Goal: Task Accomplishment & Management: Complete application form

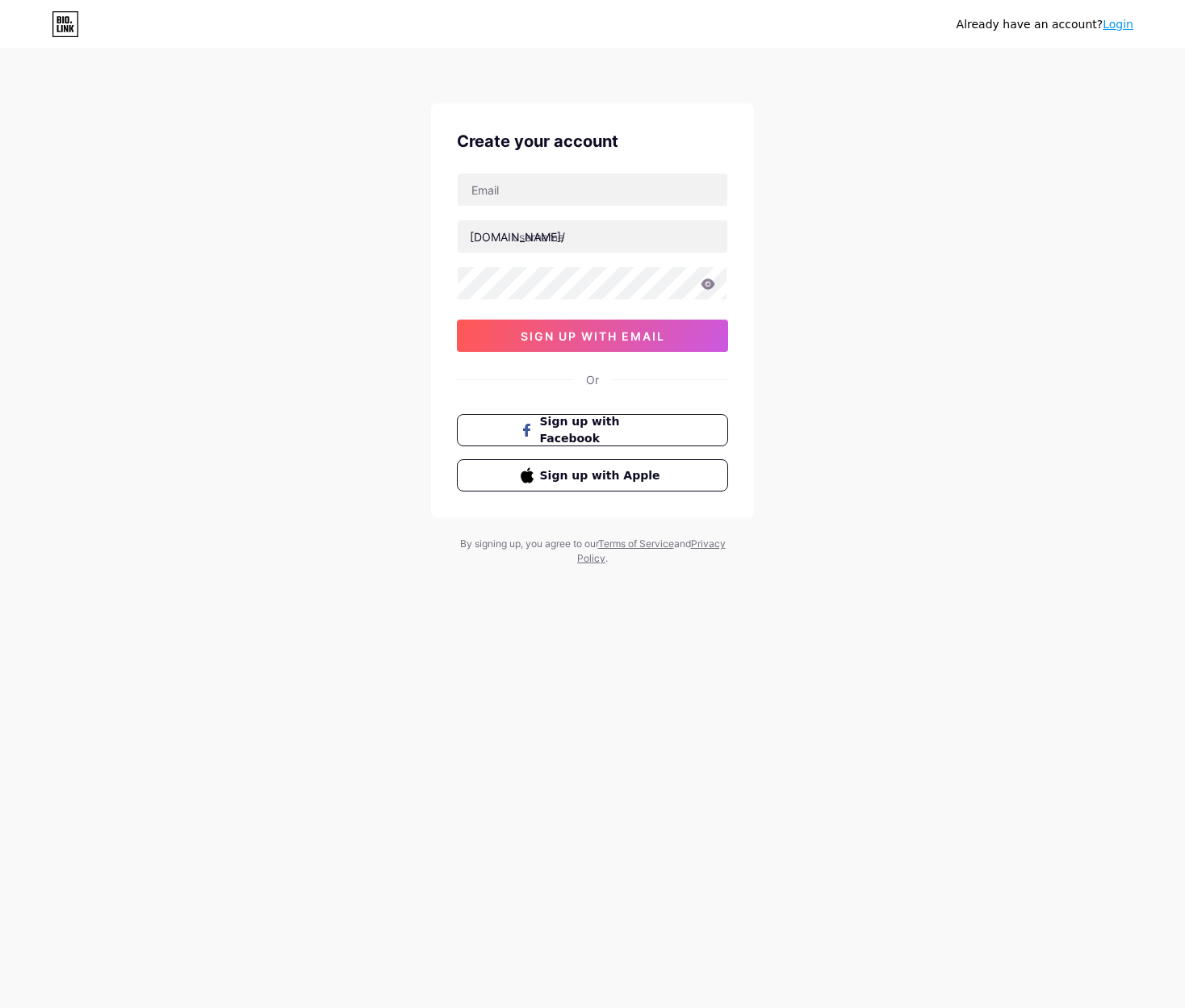
click at [649, 359] on div "Create your account bio.link/ 0cAFcWeA7bB0Nbu8Zqnrhu6oLrCWV3gDri0iSAZRfZrpVeu2k…" at bounding box center [592, 311] width 323 height 414
click at [1117, 23] on link "Login" at bounding box center [1118, 24] width 31 height 13
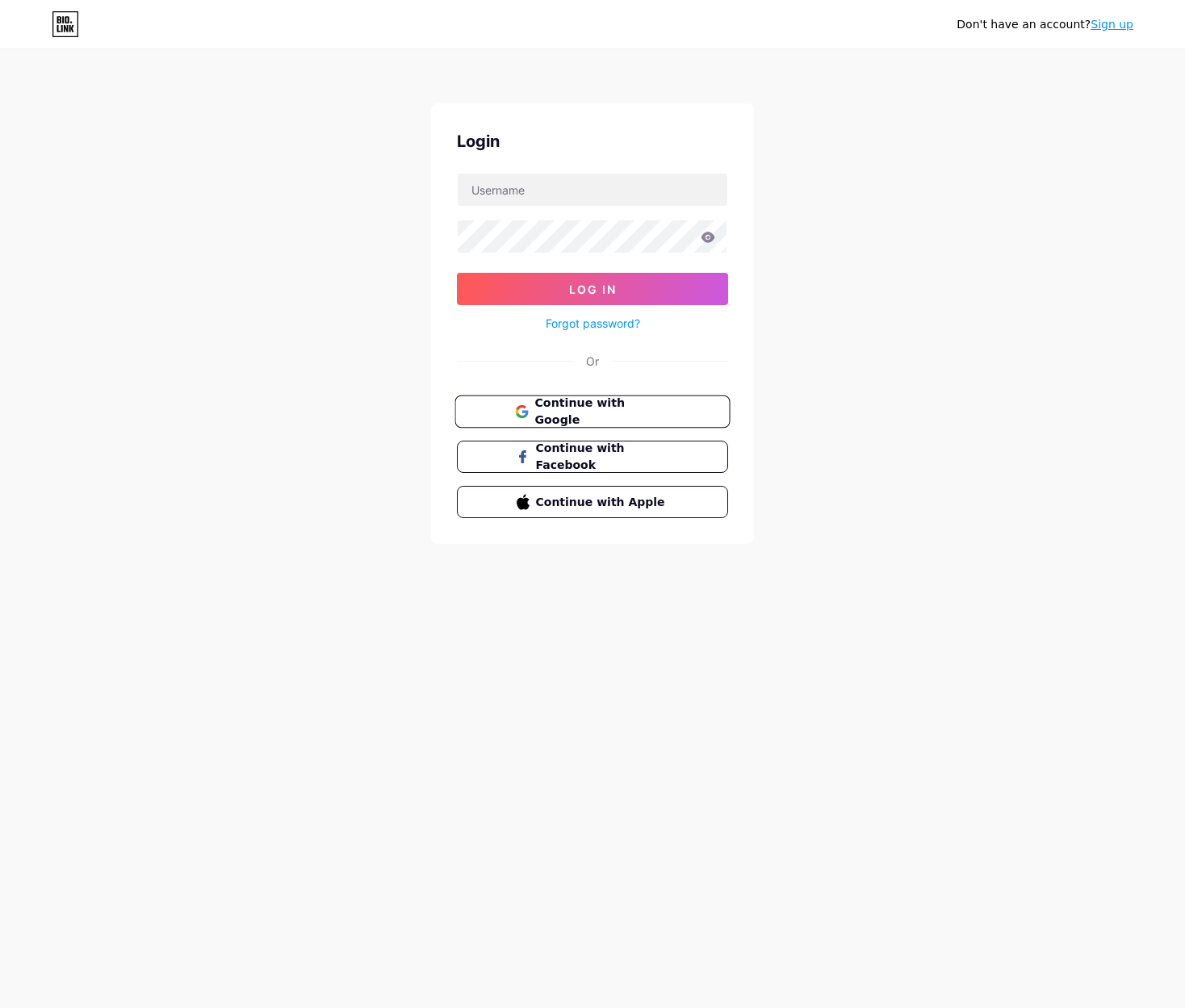
click at [676, 404] on button "Continue with Google" at bounding box center [592, 412] width 275 height 33
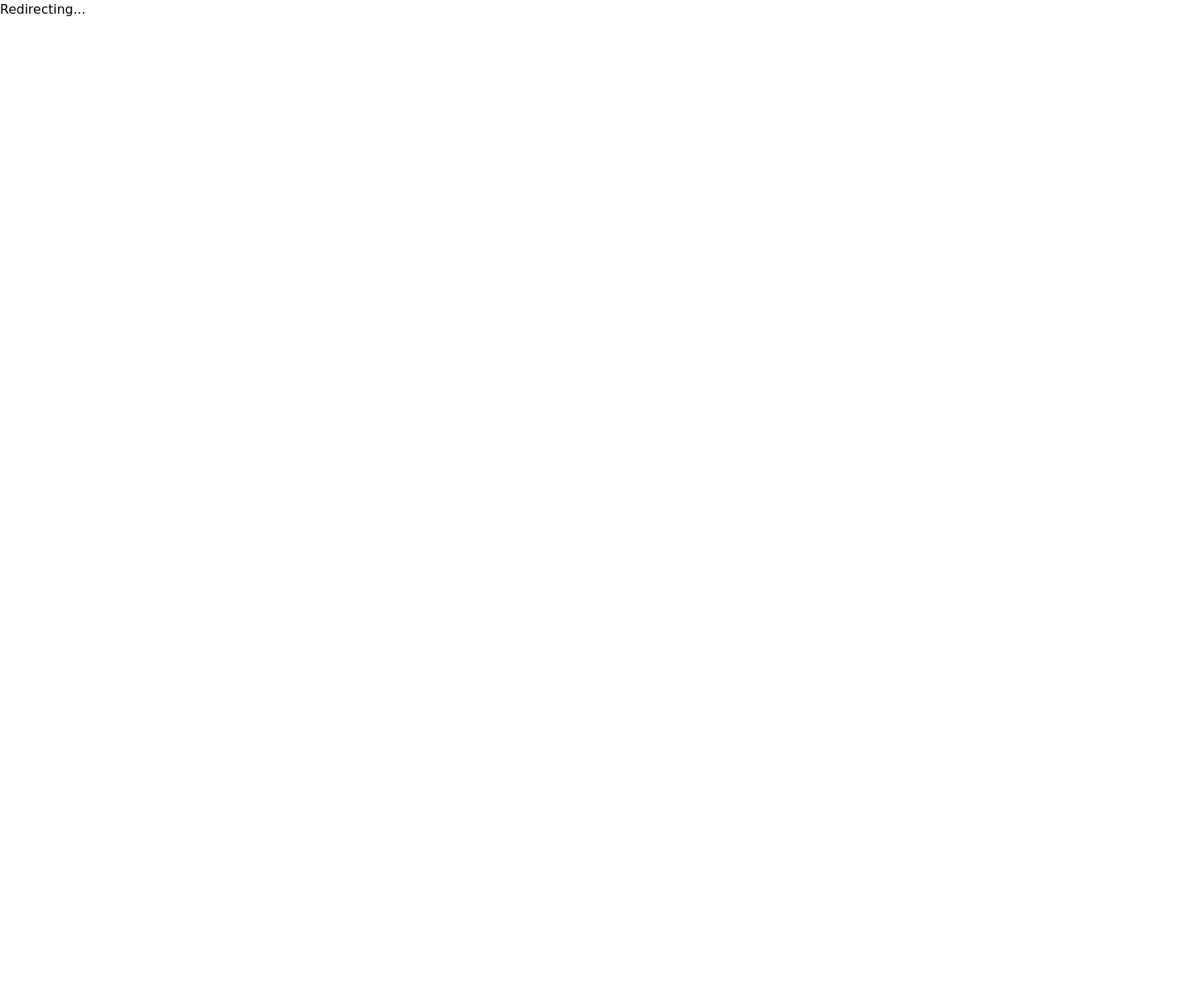
click at [540, 19] on html "Redirecting..." at bounding box center [592, 10] width 1185 height 19
drag, startPoint x: 601, startPoint y: 118, endPoint x: 598, endPoint y: 159, distance: 41.1
click at [599, 19] on html "Redirecting..." at bounding box center [592, 10] width 1185 height 19
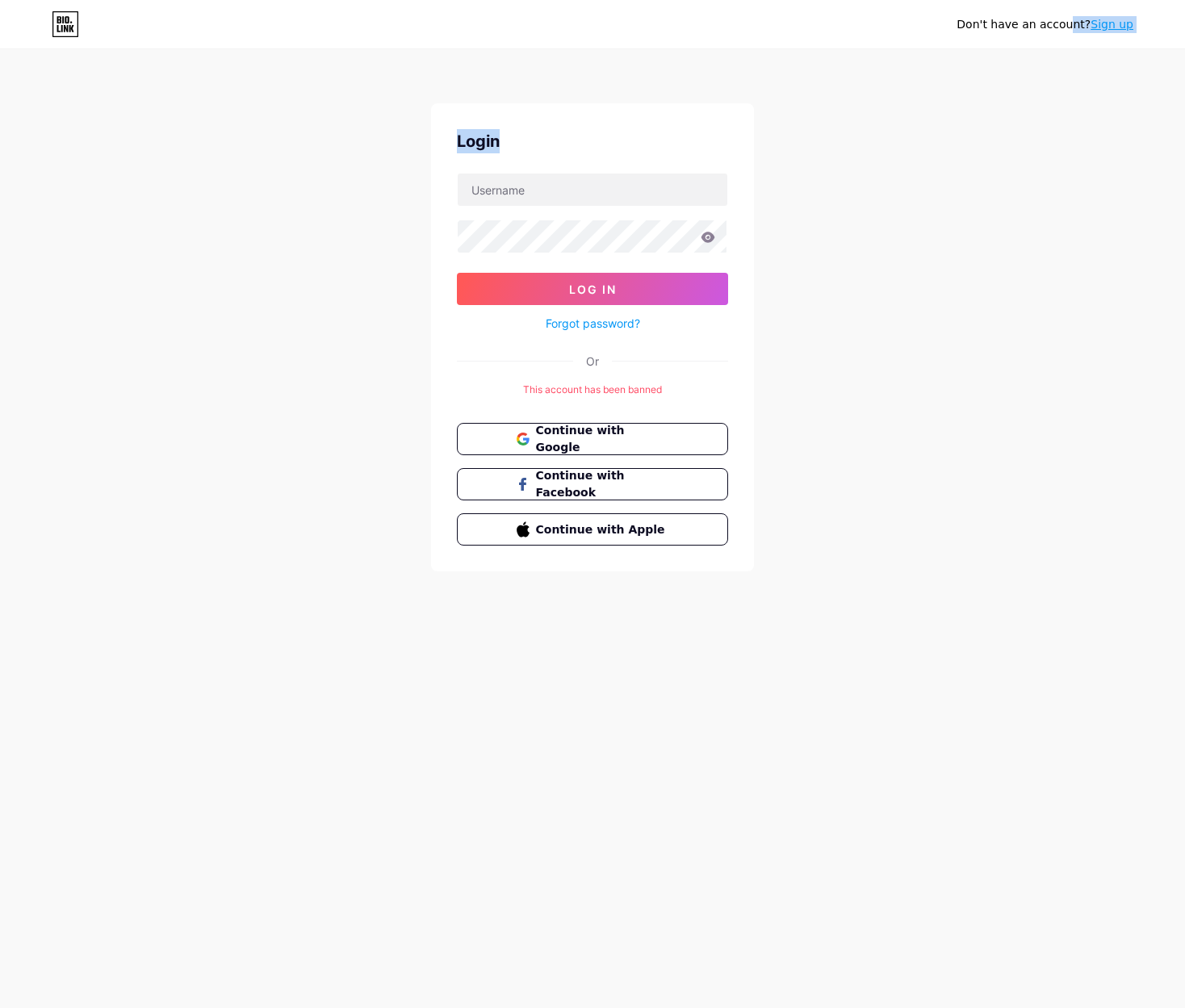
drag, startPoint x: 601, startPoint y: 120, endPoint x: 743, endPoint y: 176, distance: 152.6
click at [692, 180] on html "Don't have an account? Sign up Login Log In Forgot password? Or This account ha…" at bounding box center [592, 504] width 1185 height 1008
click at [827, 182] on div "Don't have an account? Sign up Login Log In Forgot password? Or This account ha…" at bounding box center [592, 311] width 1185 height 623
click at [901, 371] on div "Don't have an account? Sign up Login Log In Forgot password? Or This account ha…" at bounding box center [592, 311] width 1185 height 623
click at [811, 378] on div "Don't have an account? Sign up Login Log In Forgot password? Or This account ha…" at bounding box center [592, 311] width 1185 height 623
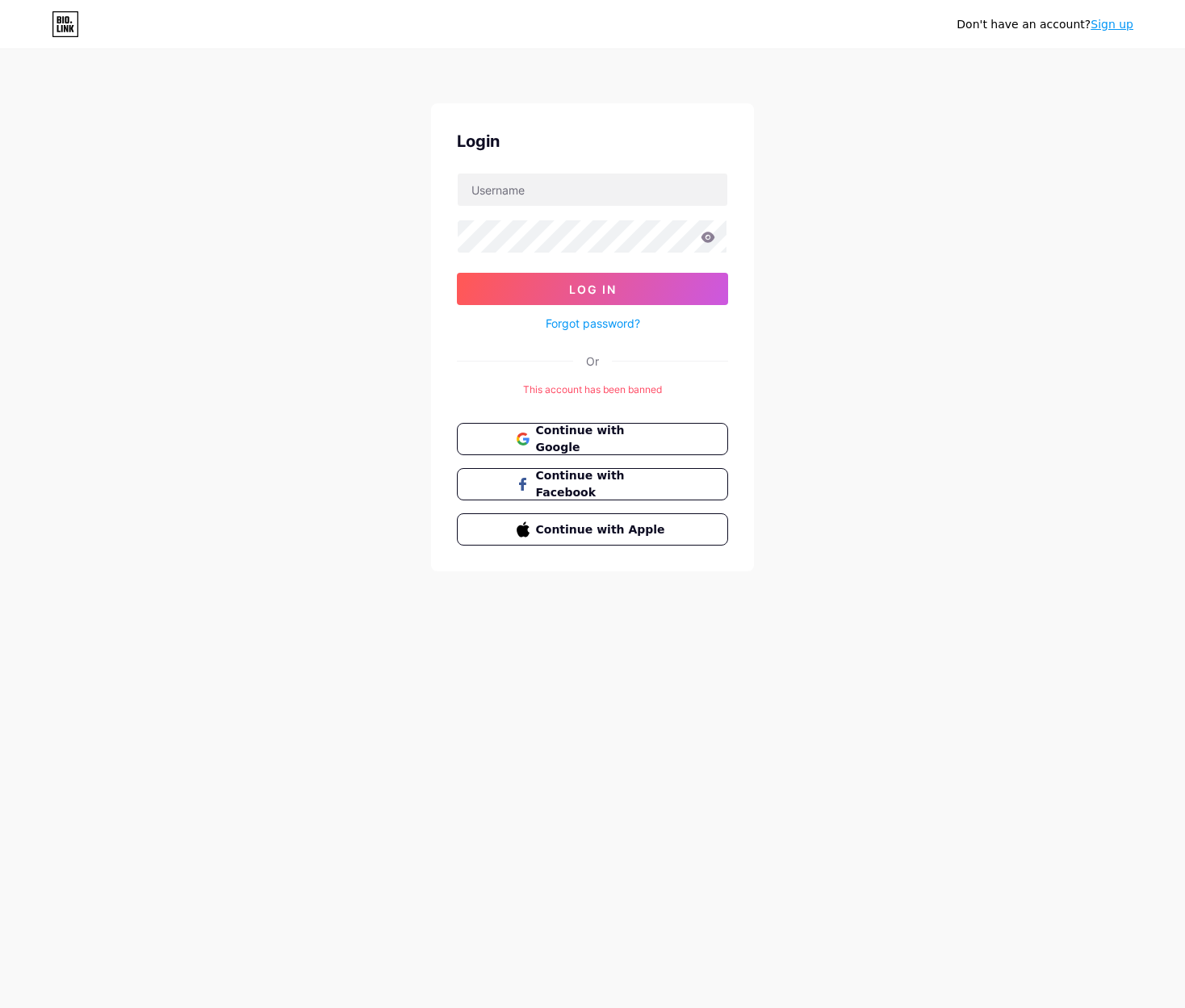
click at [1099, 26] on link "Sign up" at bounding box center [1111, 24] width 43 height 13
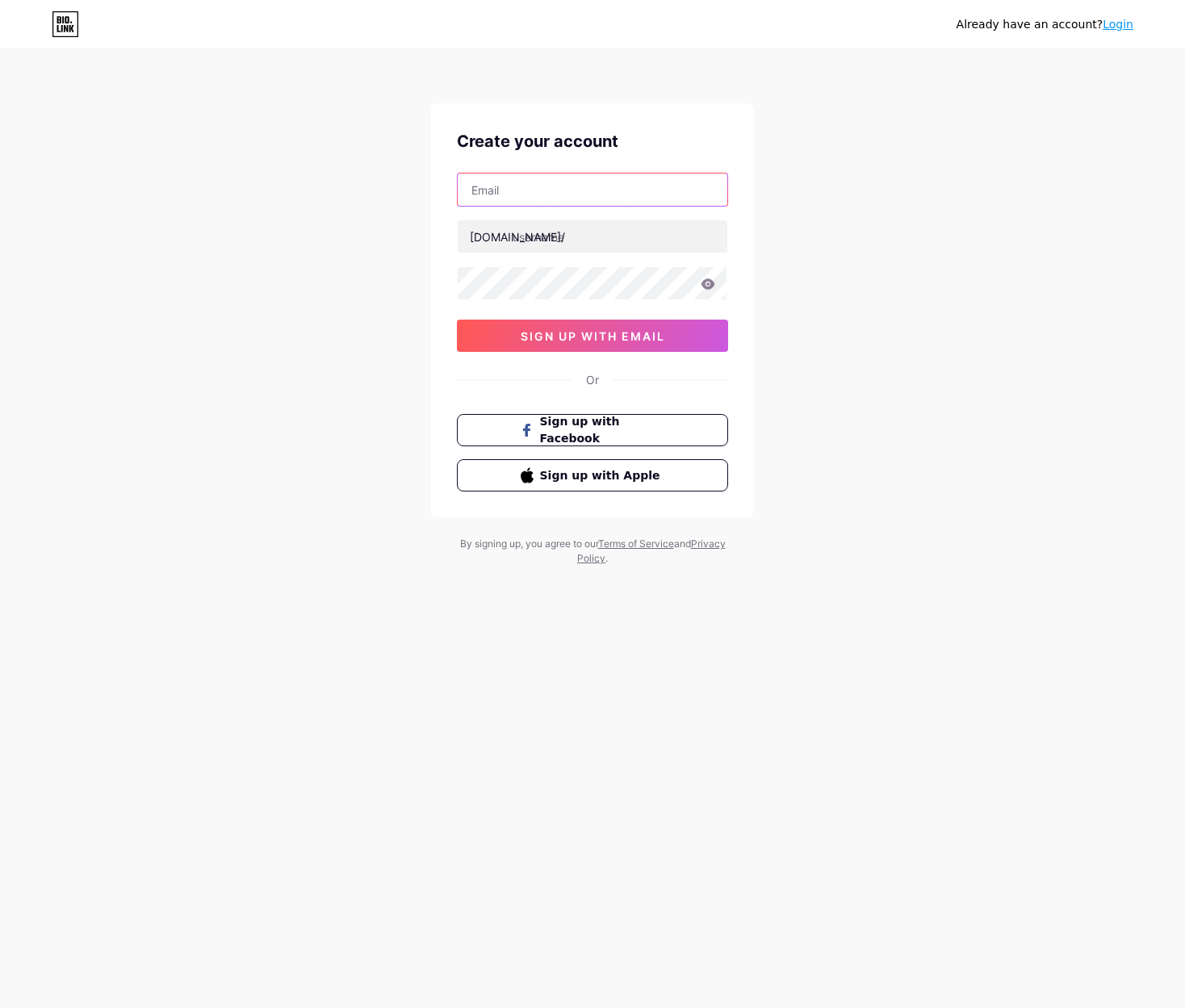
click at [604, 184] on input "text" at bounding box center [592, 190] width 269 height 32
paste input "wazetotosscatterwin"
type input "wazetotosscatterwin"
click at [569, 239] on input "text" at bounding box center [592, 236] width 269 height 32
click at [610, 176] on input "wazetotosscatterwin" at bounding box center [592, 190] width 269 height 32
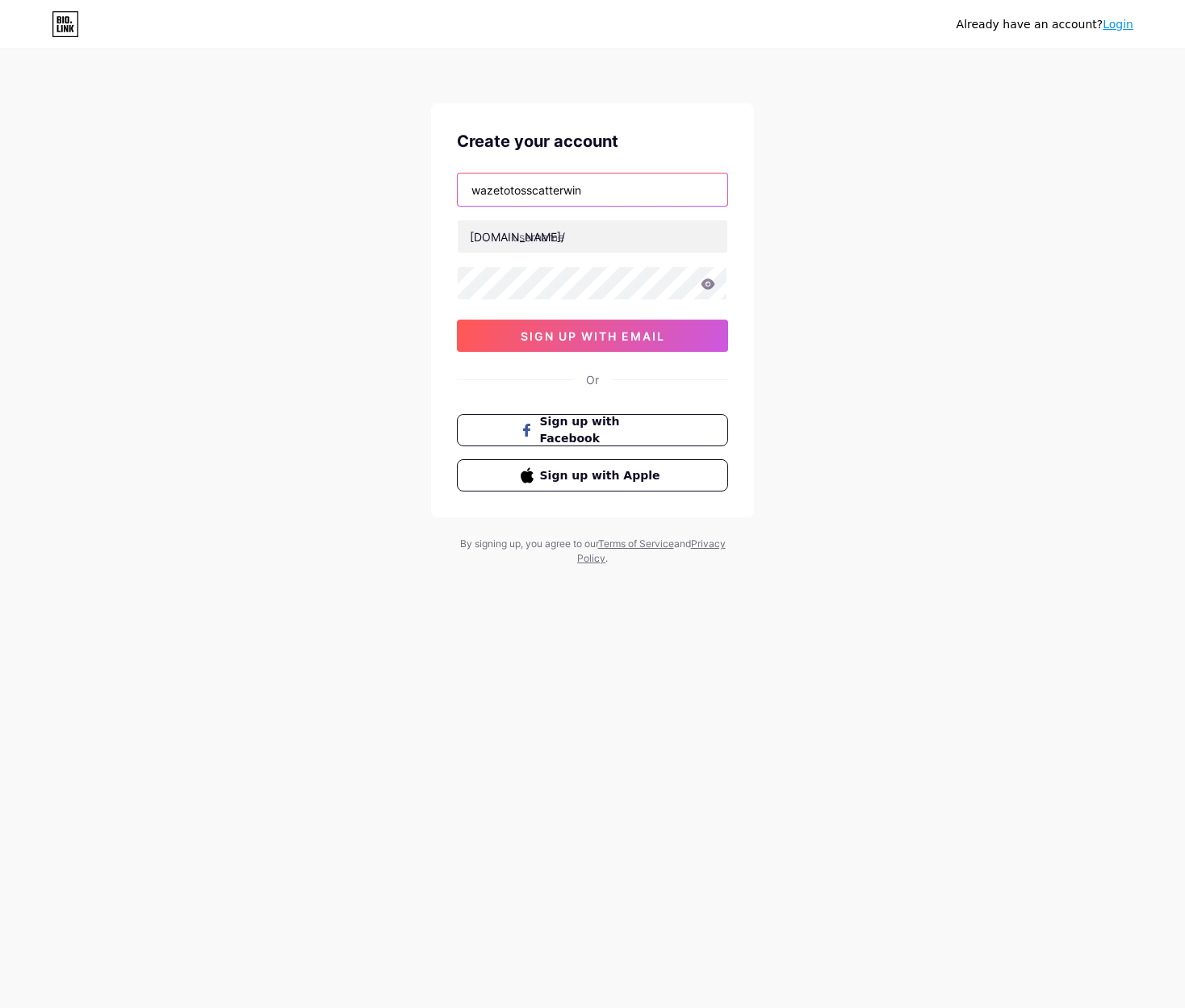
click at [611, 176] on input "wazetotosscatterwin" at bounding box center [592, 190] width 269 height 32
click at [601, 223] on input "text" at bounding box center [592, 236] width 269 height 32
paste input "wazetotosscatterwin"
type input "wazetotosscatterwin"
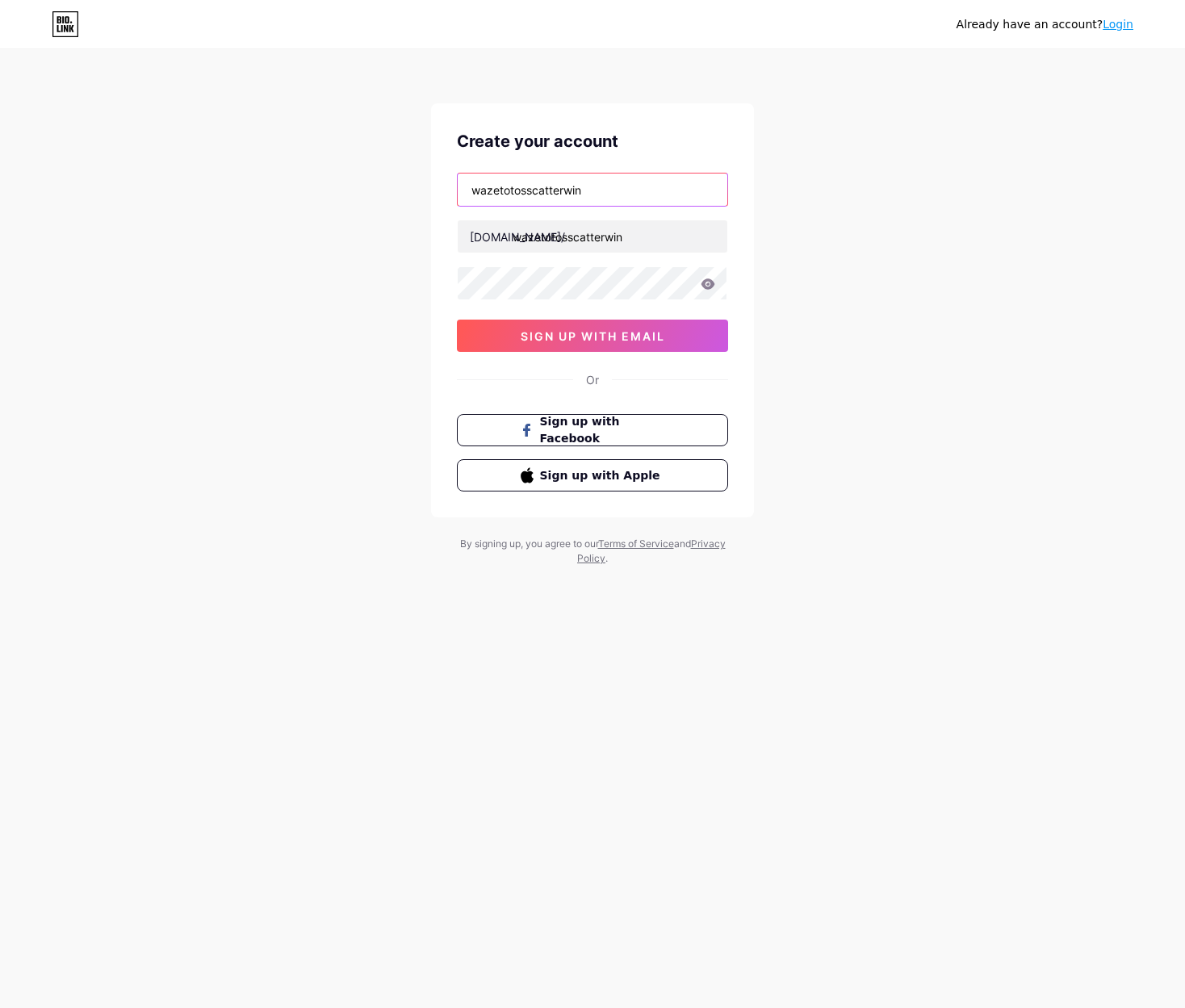
click at [637, 194] on input "wazetotosscatterwin" at bounding box center [592, 190] width 269 height 32
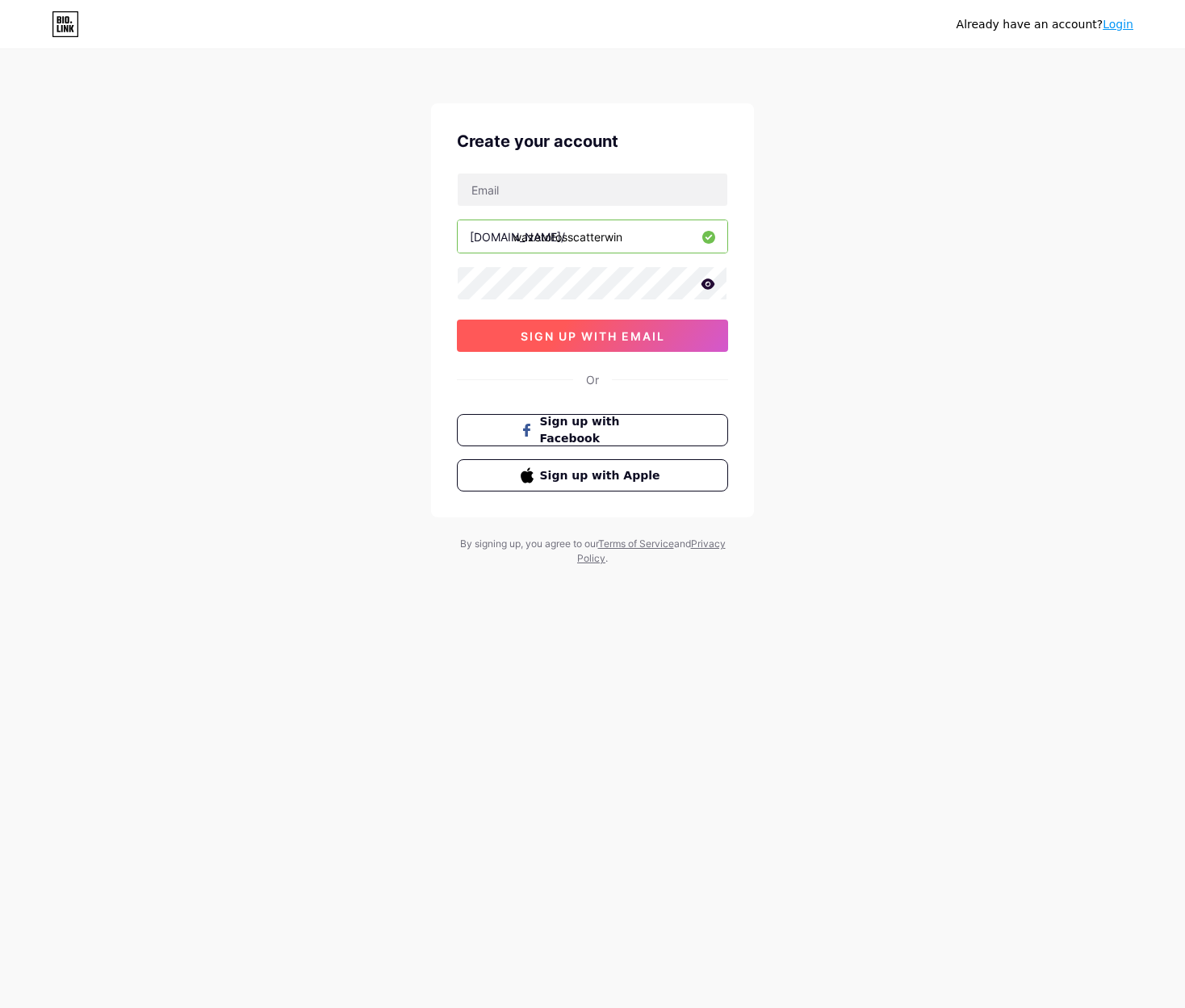
click at [642, 341] on span "sign up with email" at bounding box center [593, 336] width 145 height 14
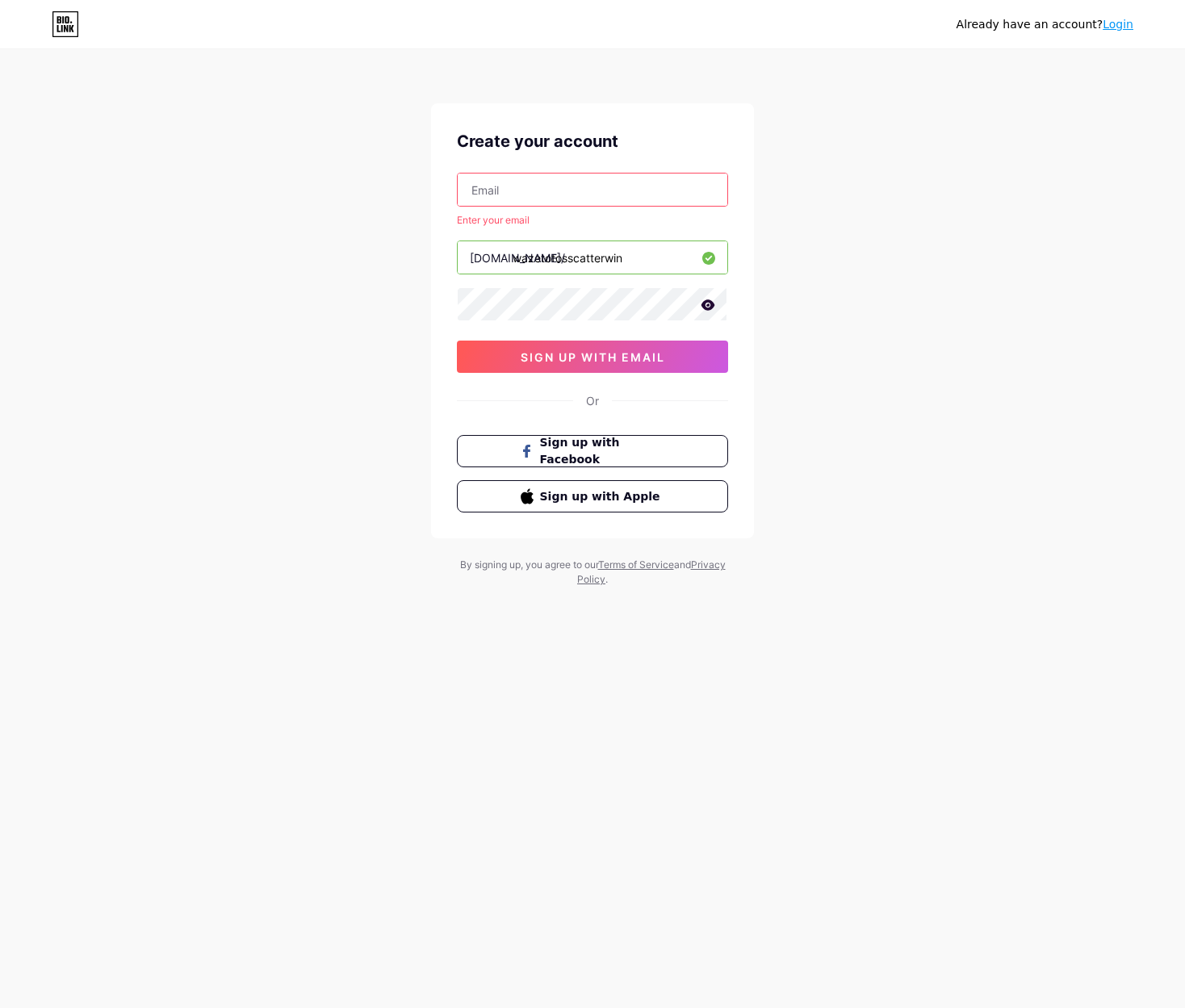
click at [581, 195] on input "text" at bounding box center [592, 190] width 269 height 32
paste input "[EMAIL_ADDRESS][DOMAIN_NAME]"
type input "[EMAIL_ADDRESS][DOMAIN_NAME]"
click at [849, 210] on div "Already have an account? Login Create your account [EMAIL_ADDRESS][DOMAIN_NAME]…" at bounding box center [592, 319] width 1185 height 638
click at [807, 210] on div "Already have an account? Login Create your account [EMAIL_ADDRESS][DOMAIN_NAME]…" at bounding box center [592, 319] width 1185 height 638
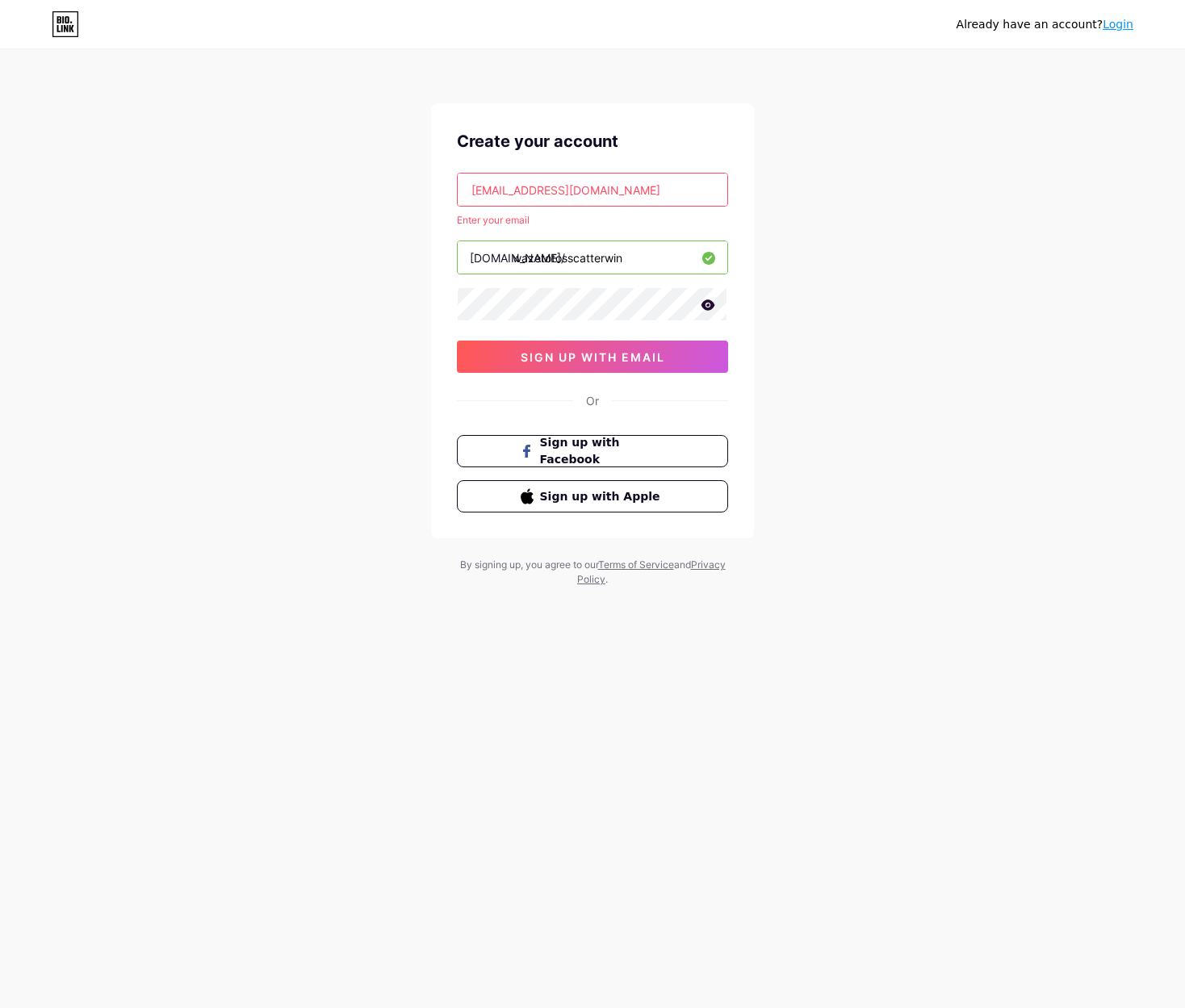
click at [590, 216] on div "Enter your email" at bounding box center [592, 220] width 271 height 15
click at [294, 219] on div "Already have an account? Login Create your account [EMAIL_ADDRESS][DOMAIN_NAME]…" at bounding box center [592, 319] width 1185 height 638
click at [643, 189] on input "[EMAIL_ADDRESS][DOMAIN_NAME]" at bounding box center [592, 190] width 269 height 32
click at [476, 188] on input "[EMAIL_ADDRESS][DOMAIN_NAME]" at bounding box center [592, 190] width 269 height 32
click at [876, 198] on div "Already have an account? Login Create your account [EMAIL_ADDRESS][DOMAIN_NAME]…" at bounding box center [592, 319] width 1185 height 638
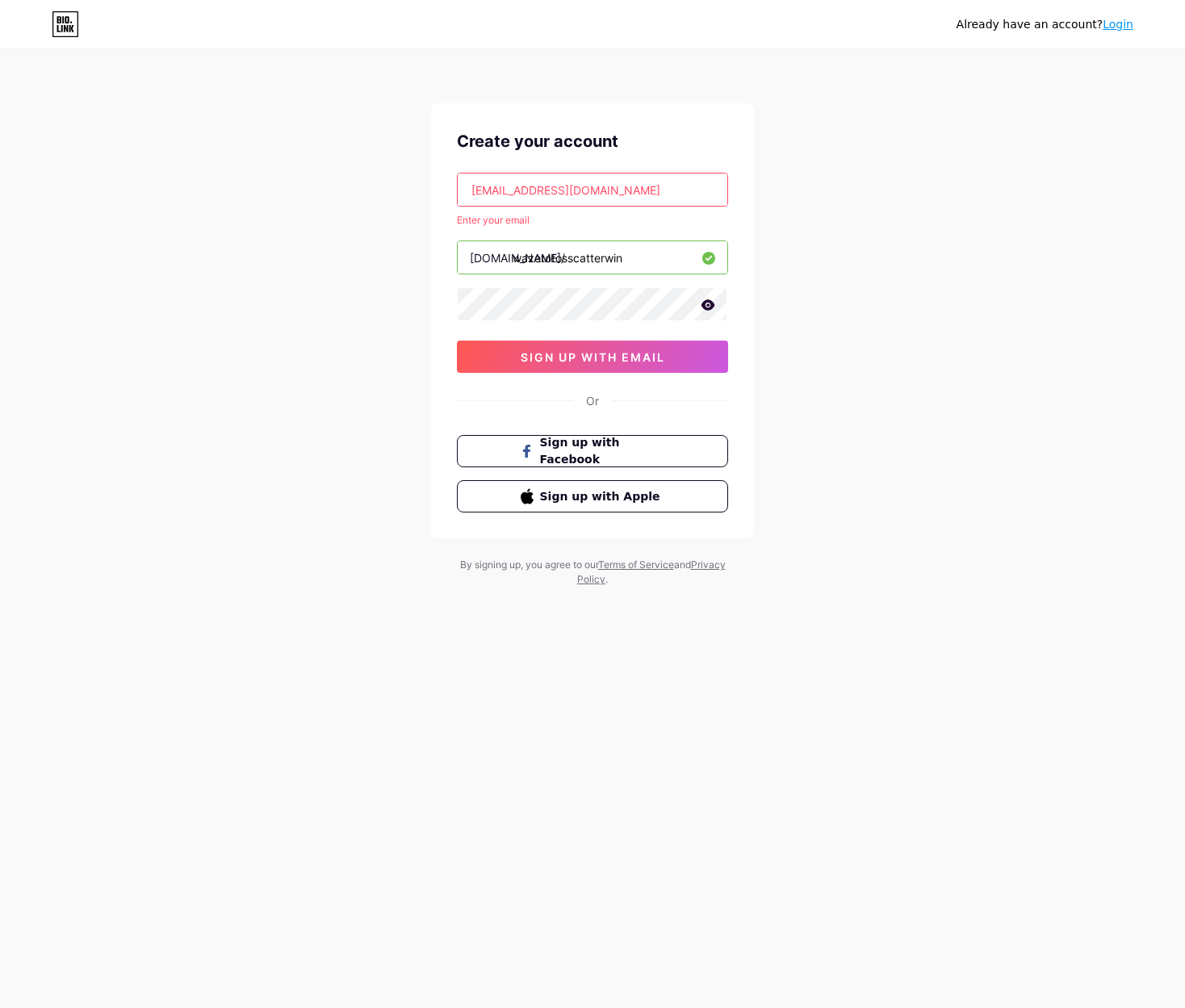
click at [850, 208] on div "Already have an account? Login Create your account [EMAIL_ADDRESS][DOMAIN_NAME]…" at bounding box center [592, 319] width 1185 height 638
click at [662, 189] on input "[EMAIL_ADDRESS][DOMAIN_NAME]" at bounding box center [592, 190] width 269 height 32
click at [919, 230] on div "Already have an account? Login Create your account Enter your email [DOMAIN_NAM…" at bounding box center [592, 319] width 1185 height 638
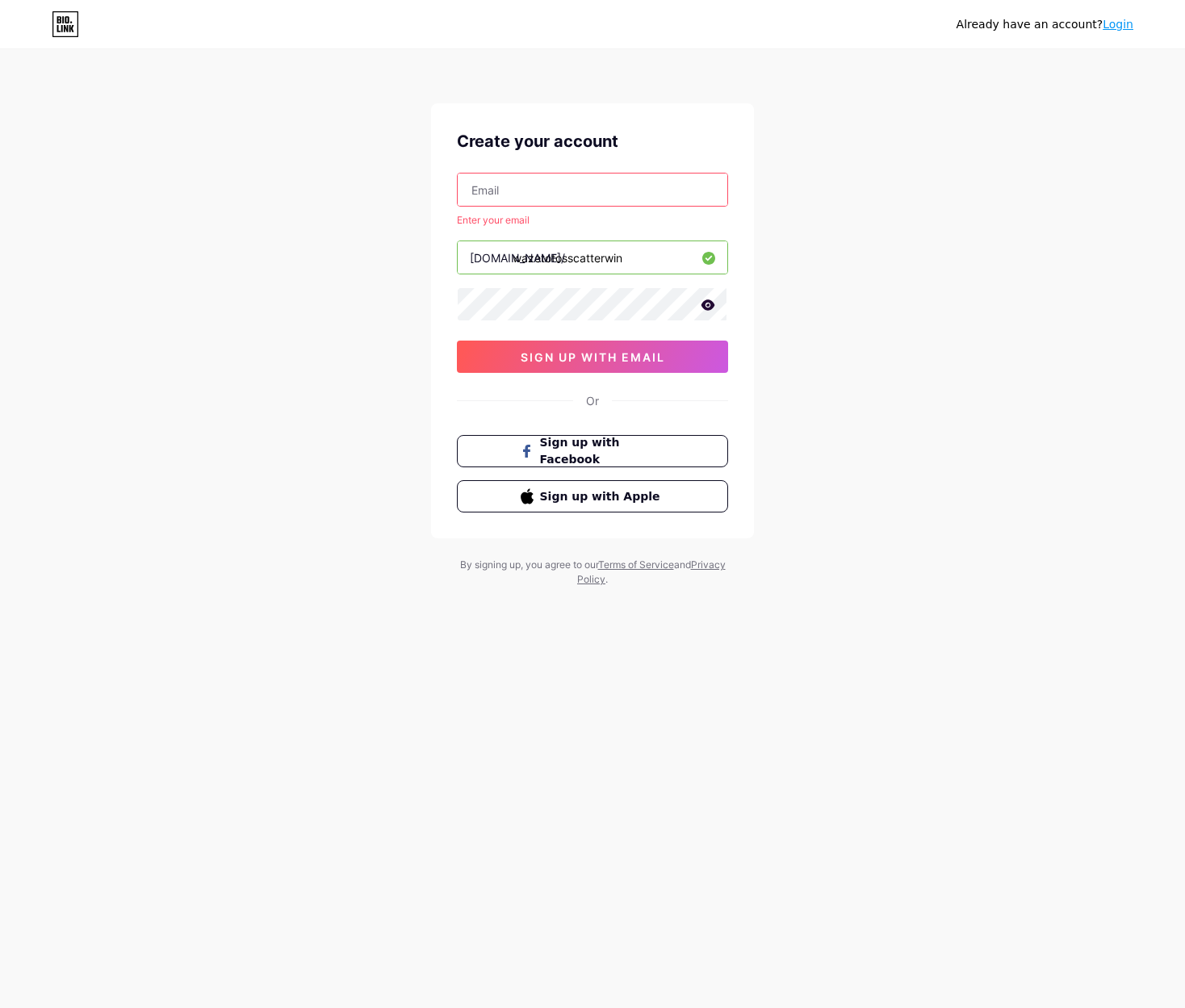
click at [584, 218] on div "Enter your email" at bounding box center [592, 220] width 271 height 15
click at [524, 176] on input "text" at bounding box center [592, 190] width 269 height 32
paste input "[EMAIL_ADDRESS][DOMAIN_NAME]"
drag, startPoint x: 315, startPoint y: 223, endPoint x: 341, endPoint y: 226, distance: 26.2
click at [317, 223] on div "Already have an account? Login Create your account [EMAIL_ADDRESS][DOMAIN_NAME]…" at bounding box center [592, 319] width 1185 height 638
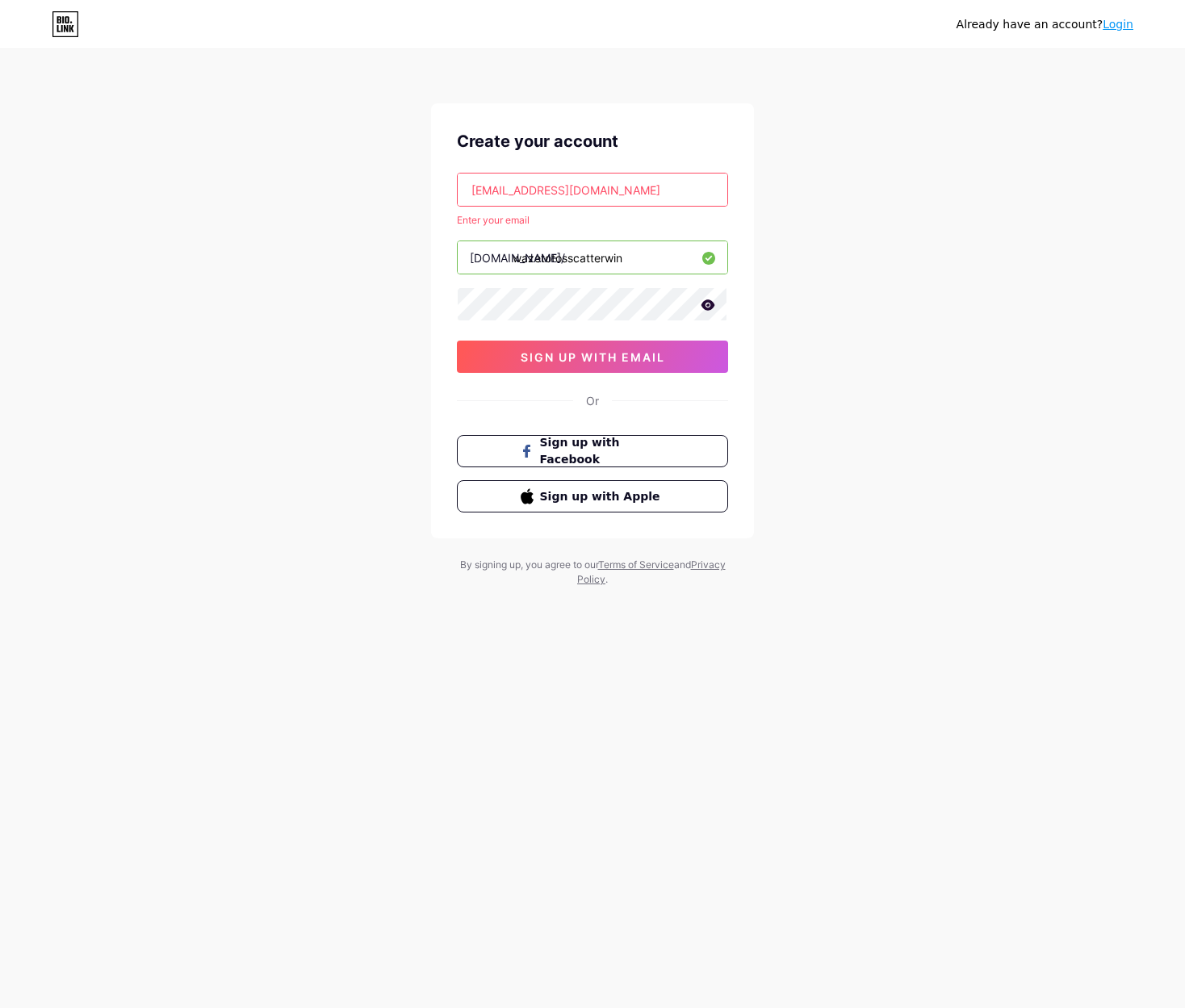
click at [549, 217] on div "Enter your email" at bounding box center [592, 220] width 271 height 15
drag, startPoint x: 479, startPoint y: 194, endPoint x: 649, endPoint y: 191, distance: 170.0
click at [613, 191] on input "[EMAIL_ADDRESS][DOMAIN_NAME]" at bounding box center [592, 190] width 269 height 32
click at [679, 188] on input "[EMAIL_ADDRESS][DOMAIN_NAME]" at bounding box center [592, 190] width 269 height 32
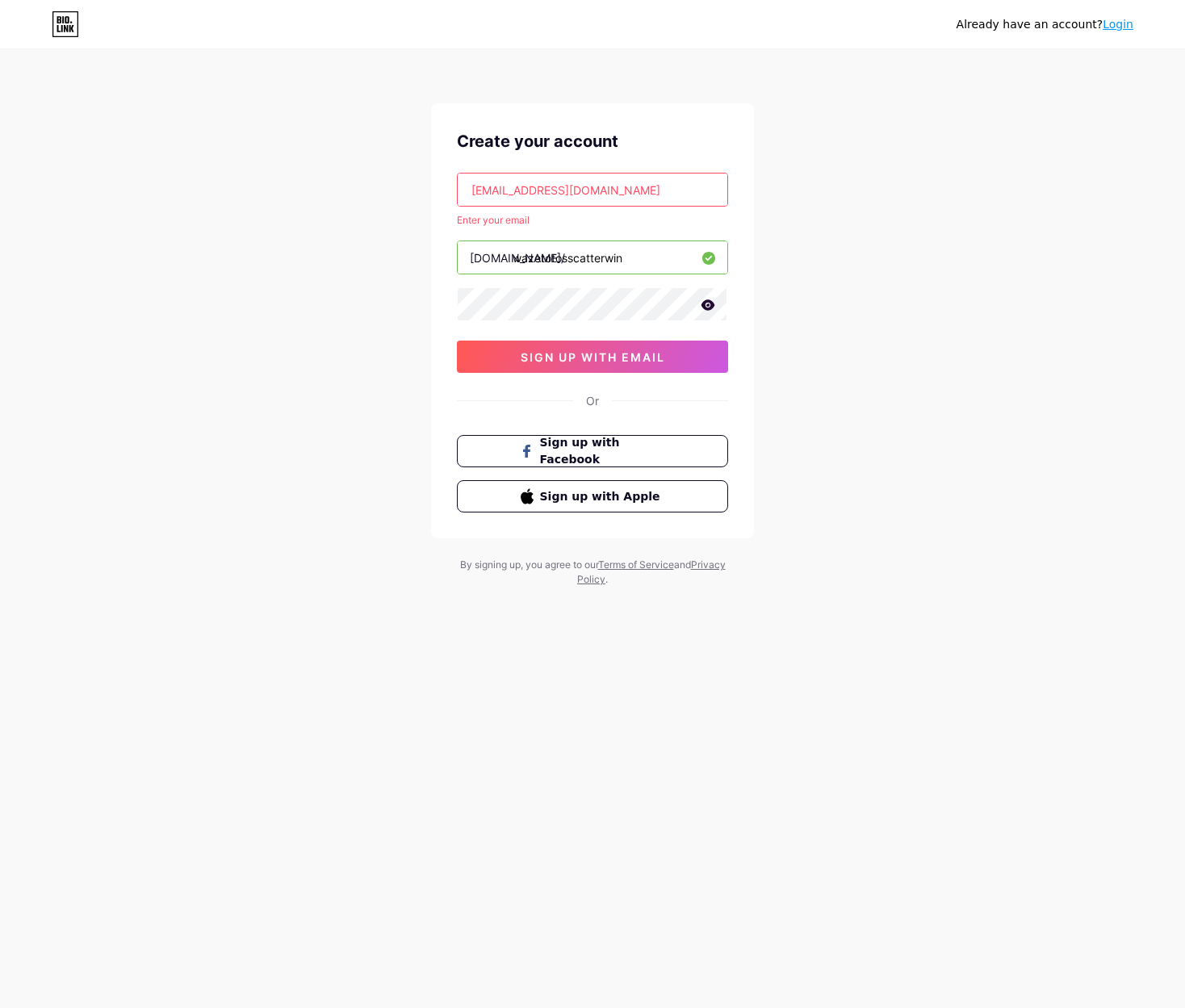
drag, startPoint x: 598, startPoint y: 182, endPoint x: 423, endPoint y: 175, distance: 175.1
click at [423, 175] on div "Already have an account? Login Create your account [EMAIL_ADDRESS][DOMAIN_NAME]…" at bounding box center [592, 319] width 1185 height 638
drag, startPoint x: 412, startPoint y: 218, endPoint x: 478, endPoint y: 208, distance: 66.8
click at [420, 220] on div "Already have an account? Login Create your account [EMAIL_ADDRESS][DOMAIN_NAME]…" at bounding box center [592, 319] width 1185 height 638
click at [492, 201] on input "[EMAIL_ADDRESS][DOMAIN_NAME]" at bounding box center [592, 190] width 269 height 32
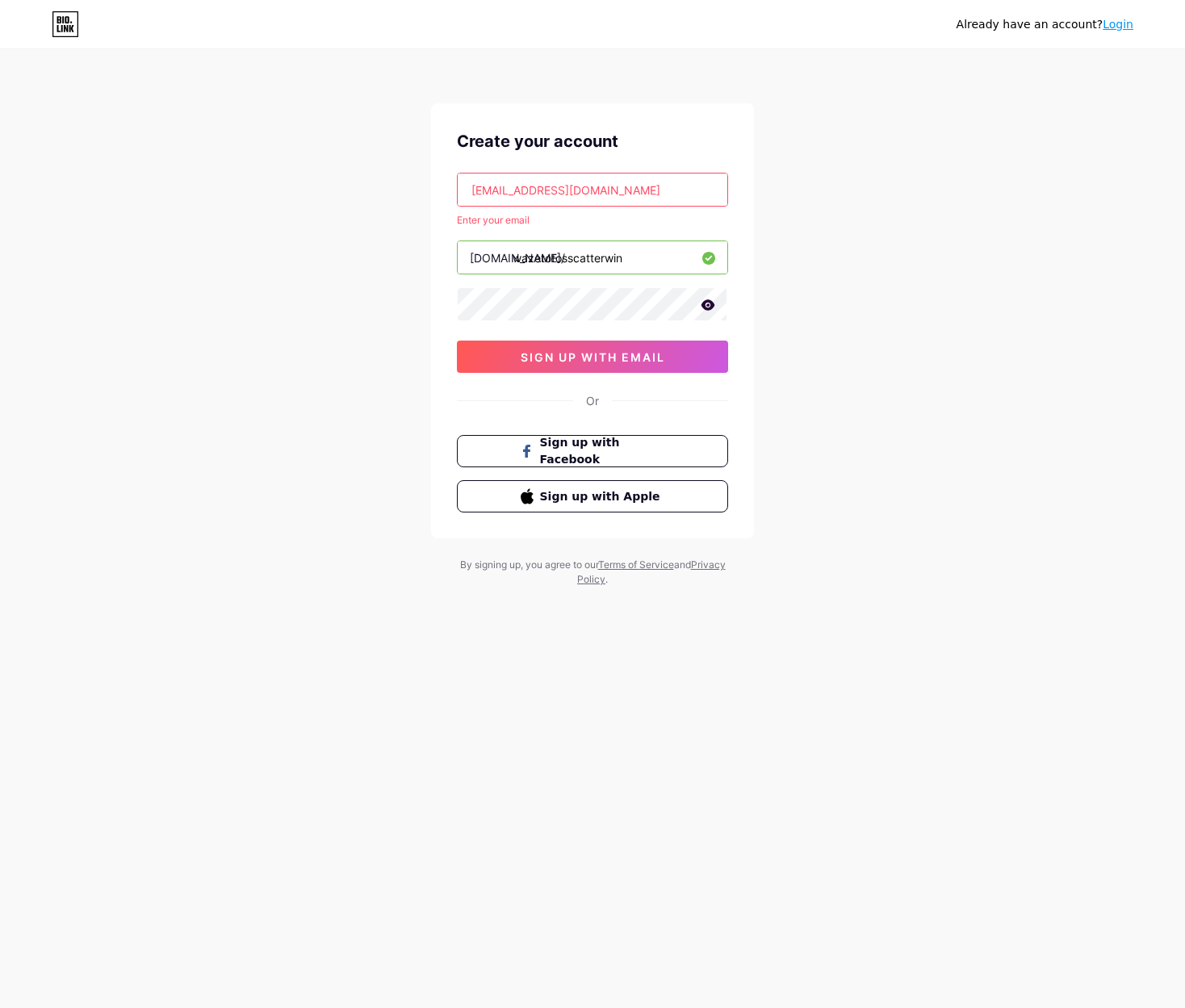
drag, startPoint x: 465, startPoint y: 193, endPoint x: 692, endPoint y: 203, distance: 227.2
click at [692, 203] on input "[EMAIL_ADDRESS][DOMAIN_NAME]" at bounding box center [592, 190] width 269 height 32
click at [657, 191] on input "[EMAIL_ADDRESS][DOMAIN_NAME]" at bounding box center [592, 190] width 269 height 32
click at [491, 211] on div "[EMAIL_ADDRESS][DOMAIN_NAME] Enter your email [DOMAIN_NAME]/ wazetotosscatterwi…" at bounding box center [592, 273] width 271 height 200
click at [489, 211] on div "[EMAIL_ADDRESS][DOMAIN_NAME] Enter your email [DOMAIN_NAME]/ wazetotosscatterwi…" at bounding box center [592, 273] width 271 height 200
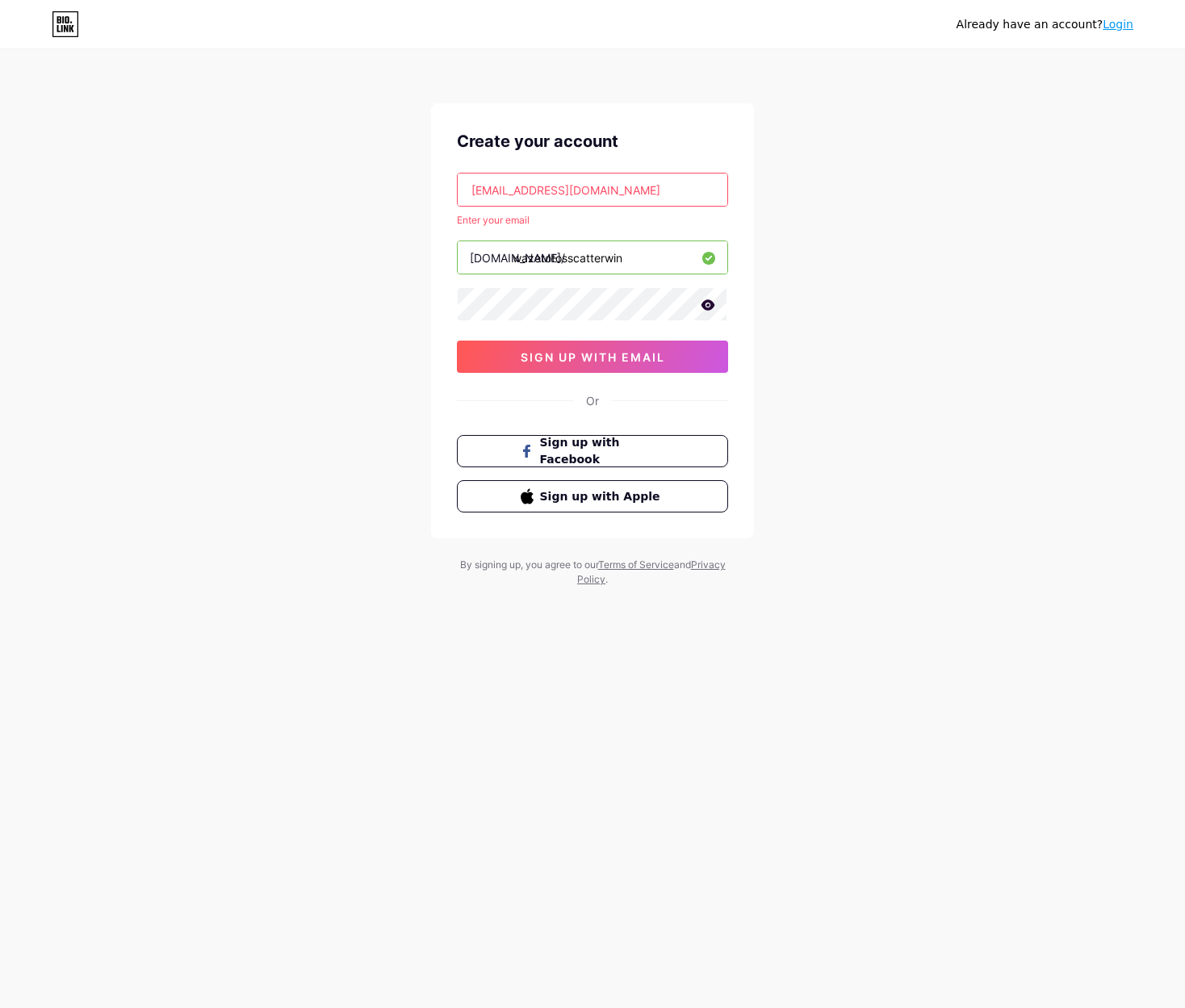
click at [624, 261] on input "wazetotosscatterwin" at bounding box center [592, 257] width 269 height 32
click at [620, 189] on input "[EMAIL_ADDRESS][DOMAIN_NAME]" at bounding box center [592, 190] width 269 height 32
click at [872, 219] on div "Already have an account? Login Create your account [EMAIL_ADDRESS][DOMAIN_NAME]…" at bounding box center [592, 319] width 1185 height 638
click at [857, 362] on div "Already have an account? Login Create your account [EMAIL_ADDRESS][DOMAIN_NAME]…" at bounding box center [592, 319] width 1185 height 638
click at [814, 305] on div "Already have an account? Login Create your account [EMAIL_ADDRESS][DOMAIN_NAME]…" at bounding box center [592, 319] width 1185 height 638
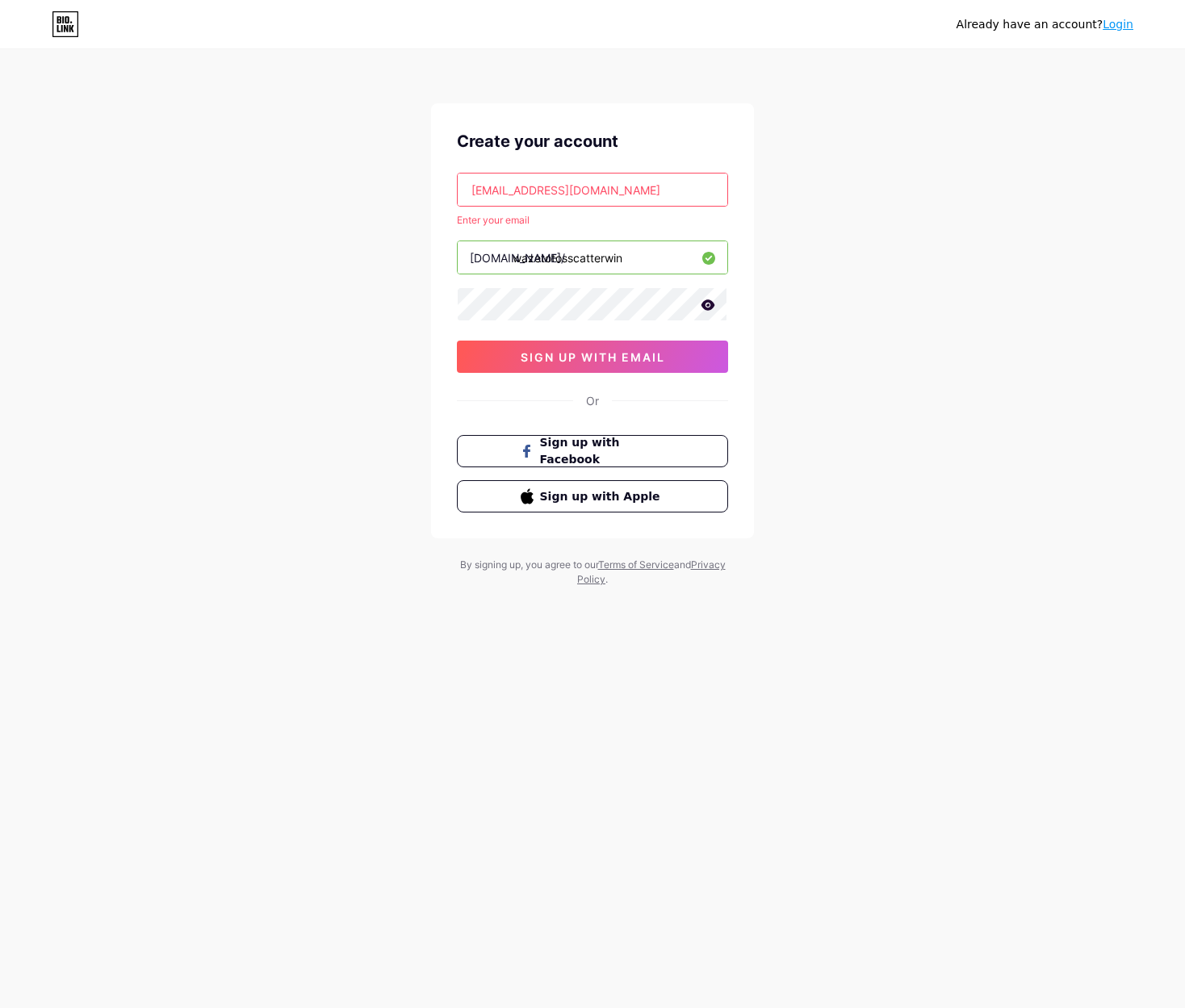
click at [814, 303] on div "Already have an account? Login Create your account [EMAIL_ADDRESS][DOMAIN_NAME]…" at bounding box center [592, 319] width 1185 height 638
drag, startPoint x: 326, startPoint y: 287, endPoint x: 395, endPoint y: 262, distance: 73.4
click at [324, 285] on div "Already have an account? Login Create your account [EMAIL_ADDRESS][DOMAIN_NAME]…" at bounding box center [592, 319] width 1185 height 638
click at [617, 191] on input "[EMAIL_ADDRESS][DOMAIN_NAME]" at bounding box center [592, 190] width 269 height 32
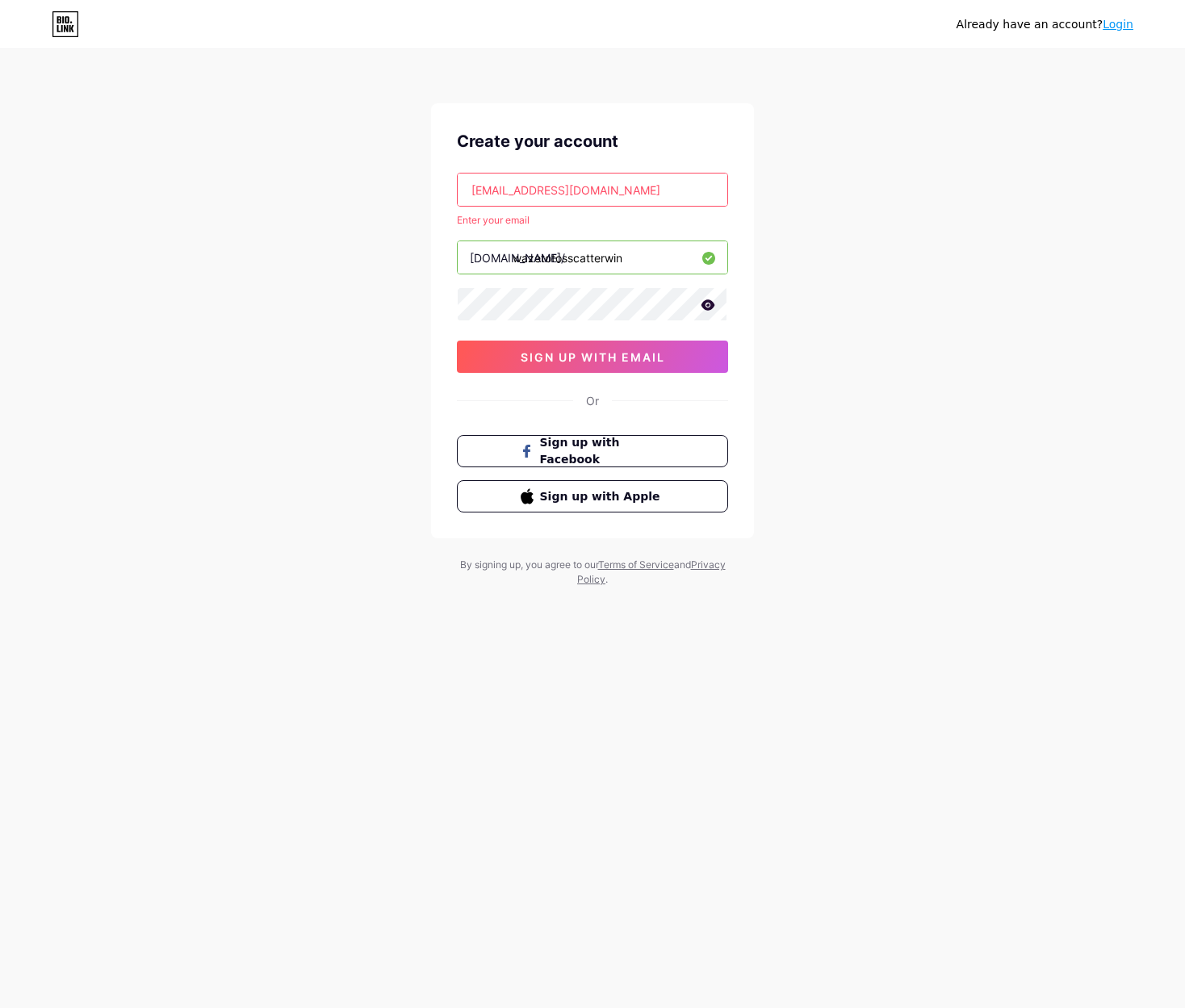
click at [617, 191] on input "[EMAIL_ADDRESS][DOMAIN_NAME]" at bounding box center [592, 190] width 269 height 32
click at [637, 186] on input "[EMAIL_ADDRESS][DOMAIN_NAME]" at bounding box center [592, 190] width 269 height 32
click at [637, 185] on input "[EMAIL_ADDRESS][DOMAIN_NAME]" at bounding box center [592, 190] width 269 height 32
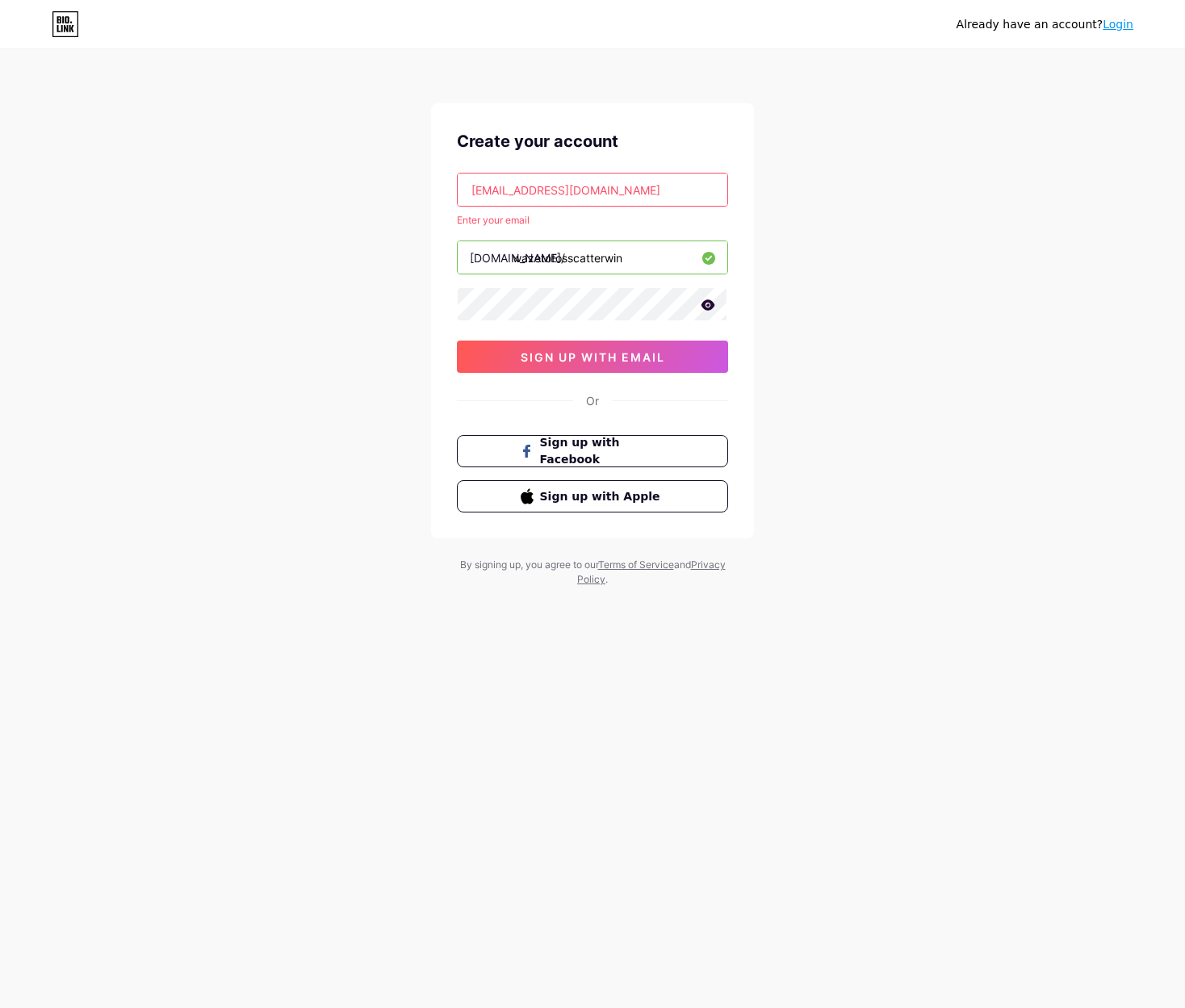
click at [733, 173] on div "Create your account [EMAIL_ADDRESS][DOMAIN_NAME] Enter your email [DOMAIN_NAME]…" at bounding box center [592, 321] width 323 height 435
drag, startPoint x: 908, startPoint y: 189, endPoint x: 660, endPoint y: 206, distance: 248.6
click at [870, 195] on div "Already have an account? Login Create your account [EMAIL_ADDRESS][DOMAIN_NAME]…" at bounding box center [592, 319] width 1185 height 638
drag, startPoint x: 597, startPoint y: 194, endPoint x: 642, endPoint y: 188, distance: 45.4
click at [597, 193] on input "[EMAIL_ADDRESS][DOMAIN_NAME]" at bounding box center [592, 190] width 269 height 32
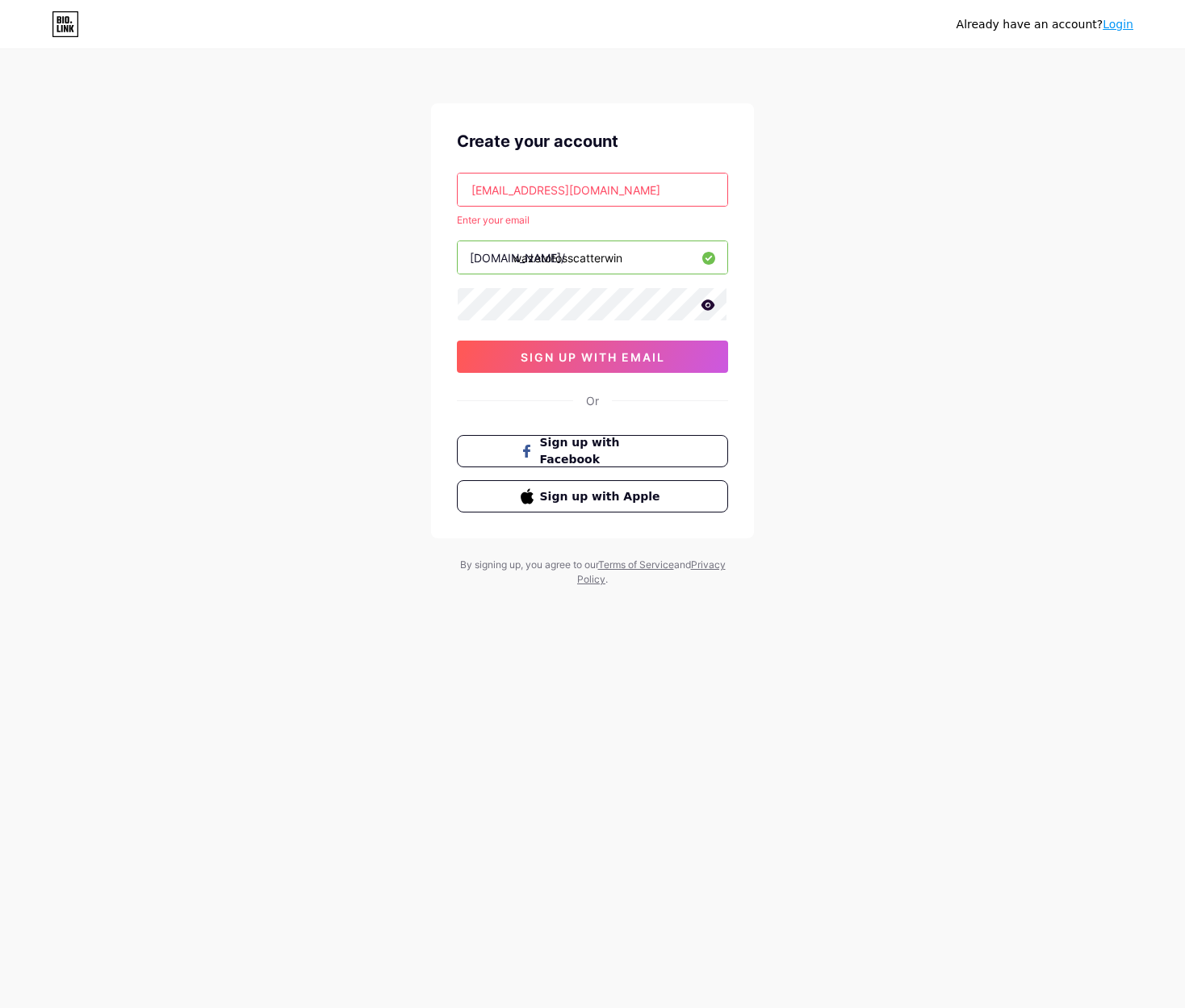
click at [642, 188] on input "[EMAIL_ADDRESS][DOMAIN_NAME]" at bounding box center [592, 190] width 269 height 32
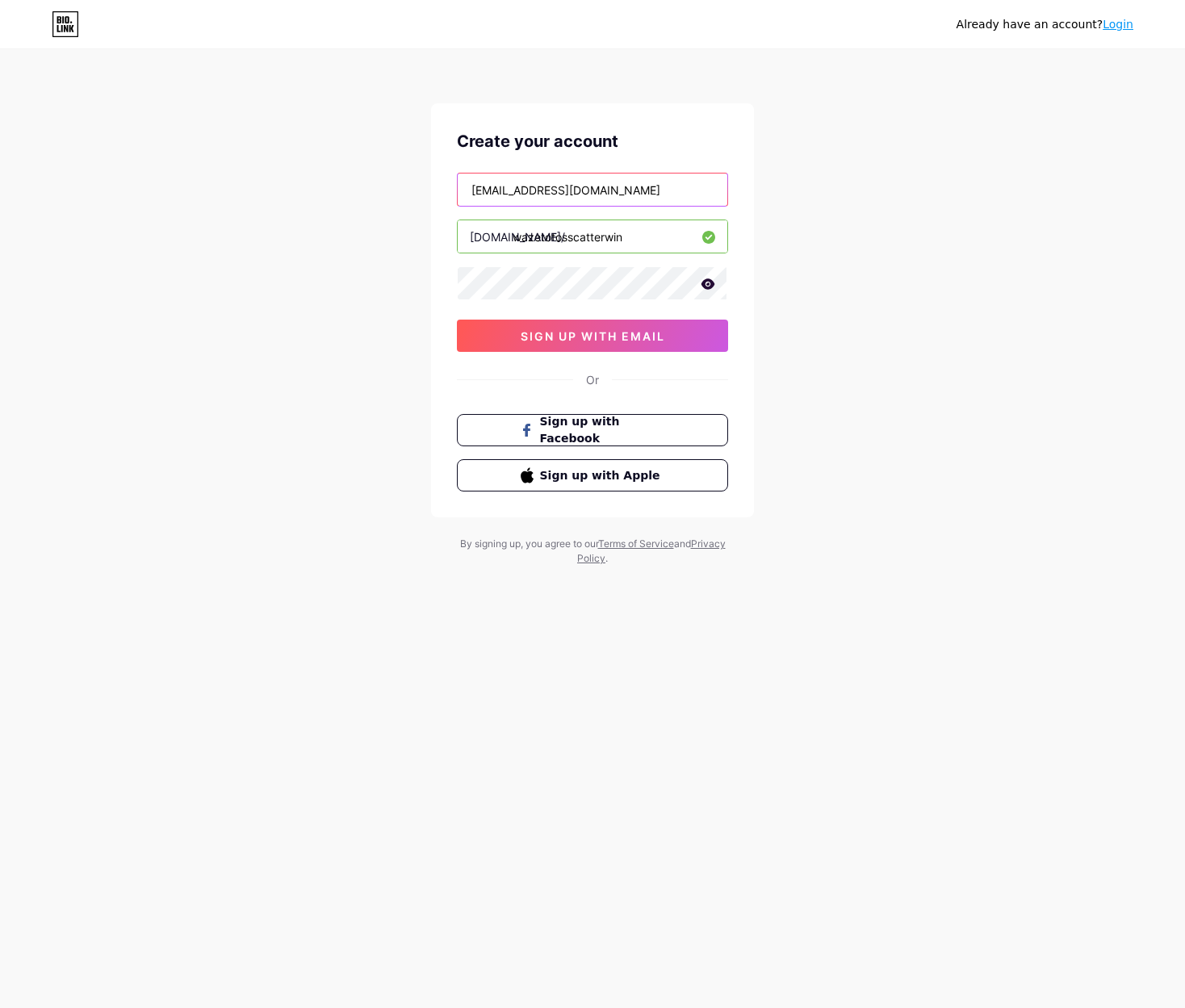
type input "[EMAIL_ADDRESS][DOMAIN_NAME]"
click at [875, 260] on div "Already have an account? Login Create your account [EMAIL_ADDRESS][DOMAIN_NAME]…" at bounding box center [592, 308] width 1185 height 617
click at [946, 400] on div "Already have an account? Login Create your account [EMAIL_ADDRESS][DOMAIN_NAME]…" at bounding box center [592, 308] width 1185 height 617
click at [941, 381] on div "Already have an account? Login Create your account [EMAIL_ADDRESS][DOMAIN_NAME]…" at bounding box center [592, 308] width 1185 height 617
click at [705, 287] on icon at bounding box center [708, 283] width 14 height 11
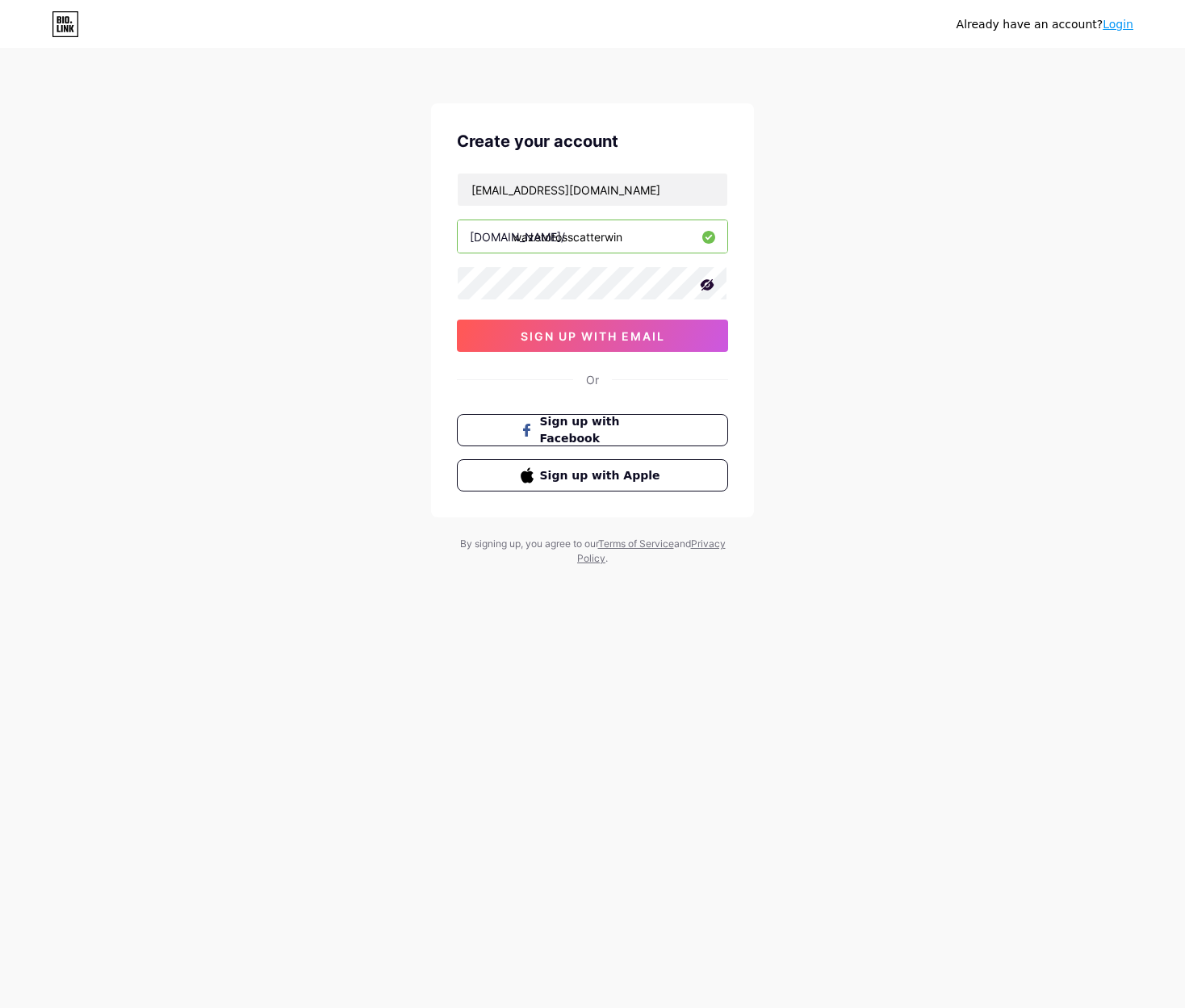
click at [705, 287] on icon at bounding box center [707, 285] width 14 height 11
click at [811, 266] on div "Already have an account? Login Create your account [EMAIL_ADDRESS][DOMAIN_NAME]…" at bounding box center [592, 308] width 1185 height 617
click at [679, 340] on button "sign up with email" at bounding box center [592, 336] width 271 height 32
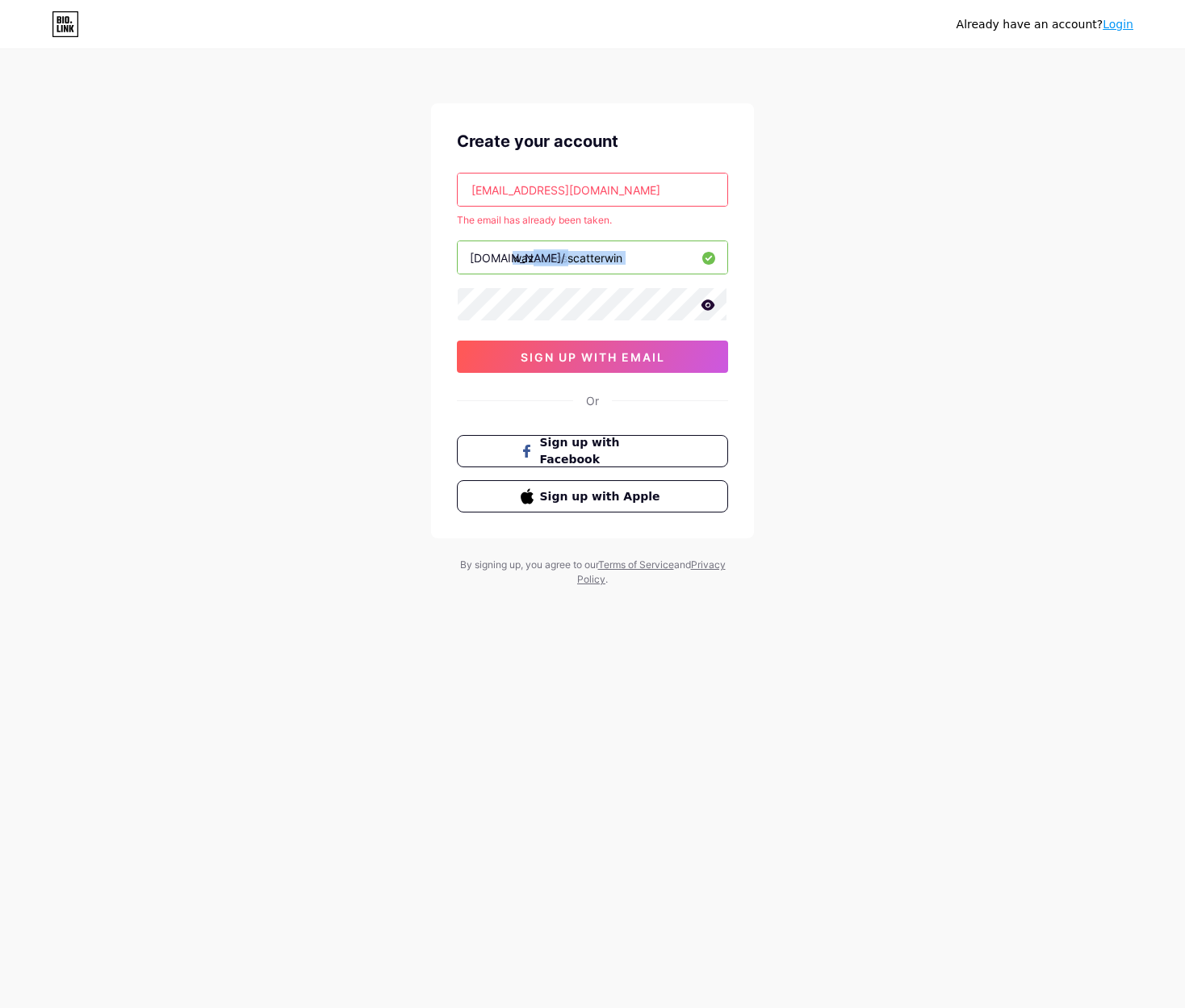
click at [880, 236] on div "Already have an account? Login Create your account [EMAIL_ADDRESS][DOMAIN_NAME]…" at bounding box center [592, 319] width 1185 height 638
click at [662, 210] on div "[EMAIL_ADDRESS][DOMAIN_NAME] The email has already been taken. [DOMAIN_NAME]/ w…" at bounding box center [592, 273] width 271 height 200
click at [1133, 24] on div "Already have an account? Login" at bounding box center [592, 24] width 1185 height 26
click at [1128, 32] on div "Already have an account? Login" at bounding box center [1044, 24] width 177 height 17
click at [1120, 23] on link "Login" at bounding box center [1118, 24] width 31 height 13
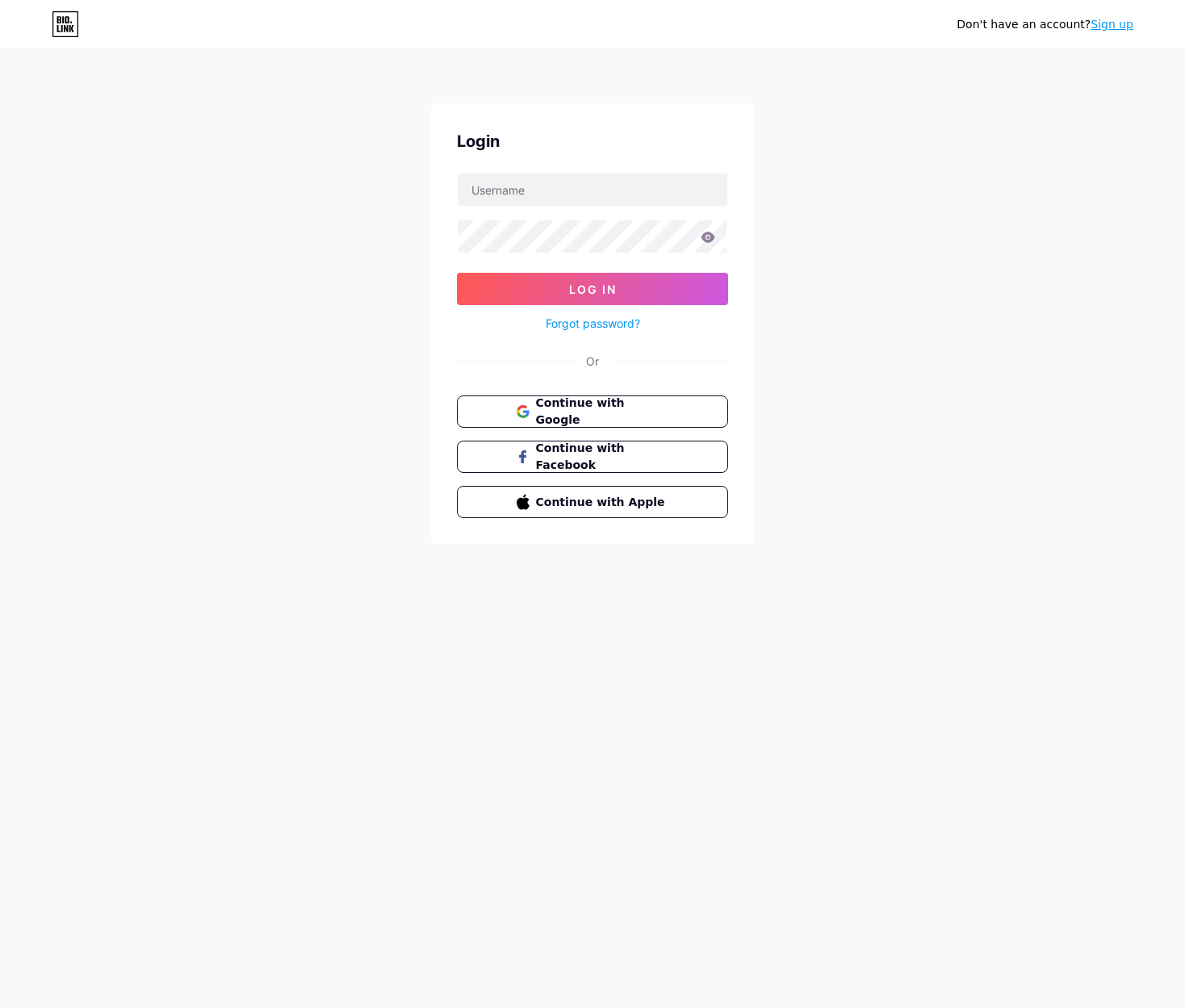
drag, startPoint x: 820, startPoint y: 195, endPoint x: 782, endPoint y: 201, distance: 38.5
click at [821, 198] on div "Don't have an account? Sign up Login Log In Forgot password? Or Continue with G…" at bounding box center [592, 298] width 1185 height 595
click at [594, 195] on input "text" at bounding box center [592, 190] width 269 height 32
drag, startPoint x: 370, startPoint y: 265, endPoint x: 375, endPoint y: 278, distance: 13.9
click at [375, 277] on div "Don't have an account? Sign up Login Log In Forgot password? Or Continue with G…" at bounding box center [592, 298] width 1185 height 595
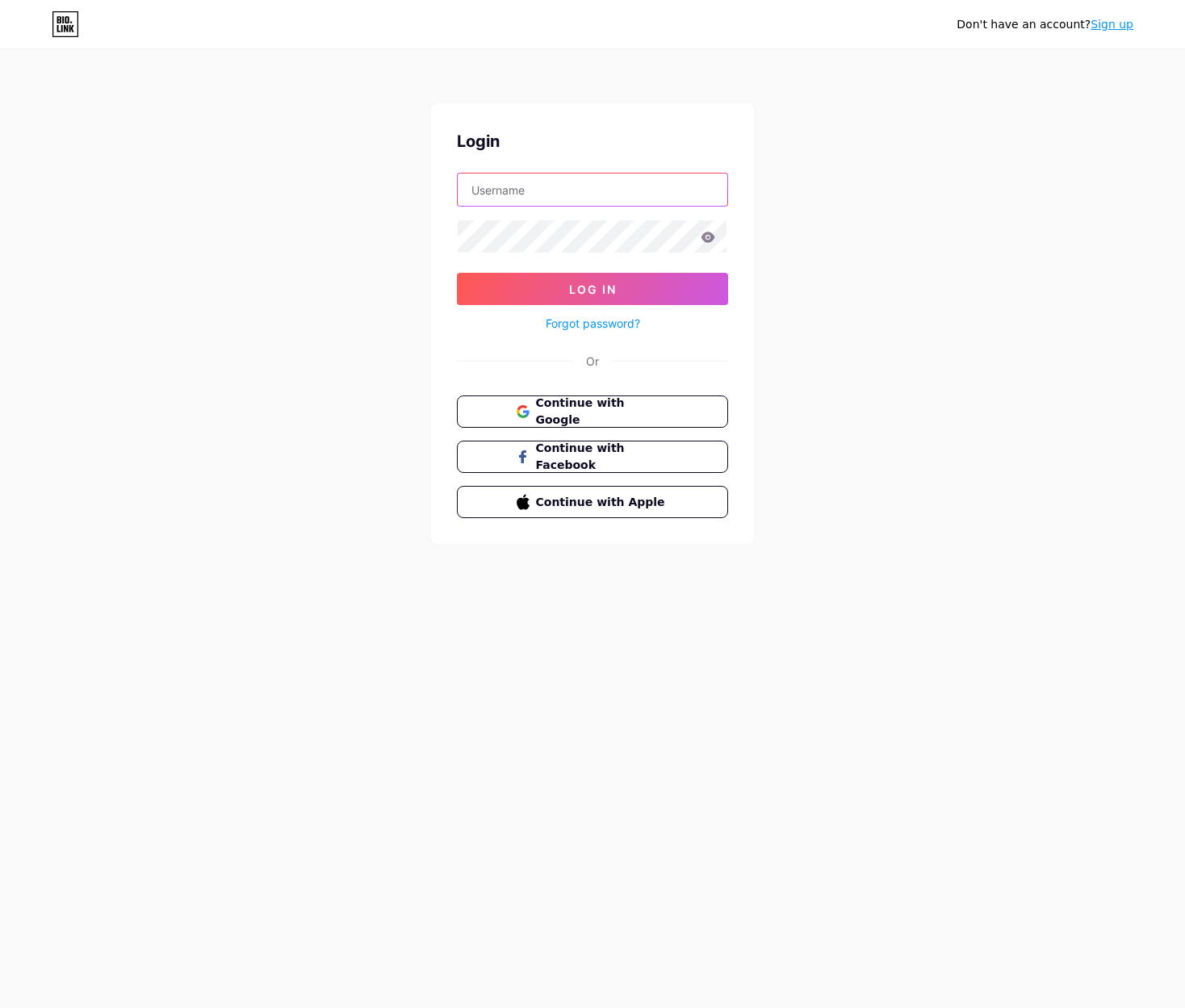
click at [533, 191] on input "text" at bounding box center [592, 190] width 269 height 32
click at [954, 659] on div "Don't have an account? Sign up Login Log In Forgot password? Or Continue with G…" at bounding box center [592, 504] width 1185 height 1008
click at [966, 654] on div "Don't have an account? Sign up Login Log In Forgot password? Or Continue with G…" at bounding box center [592, 504] width 1185 height 1008
